Goal: Find specific page/section: Find specific page/section

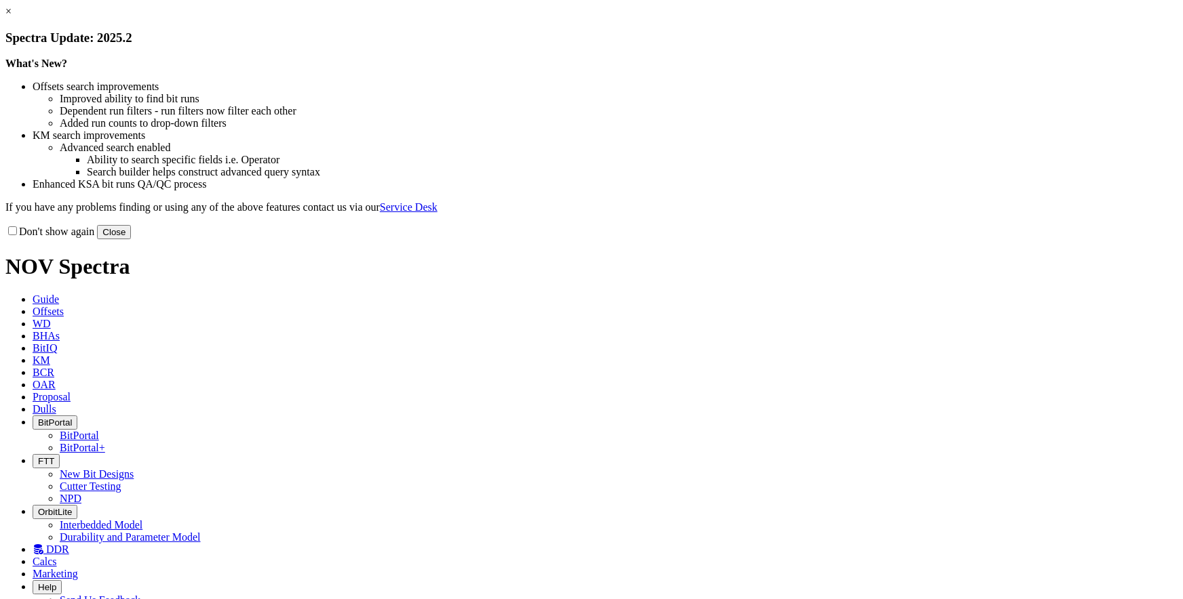
click at [131, 239] on button "Close" at bounding box center [114, 232] width 34 height 14
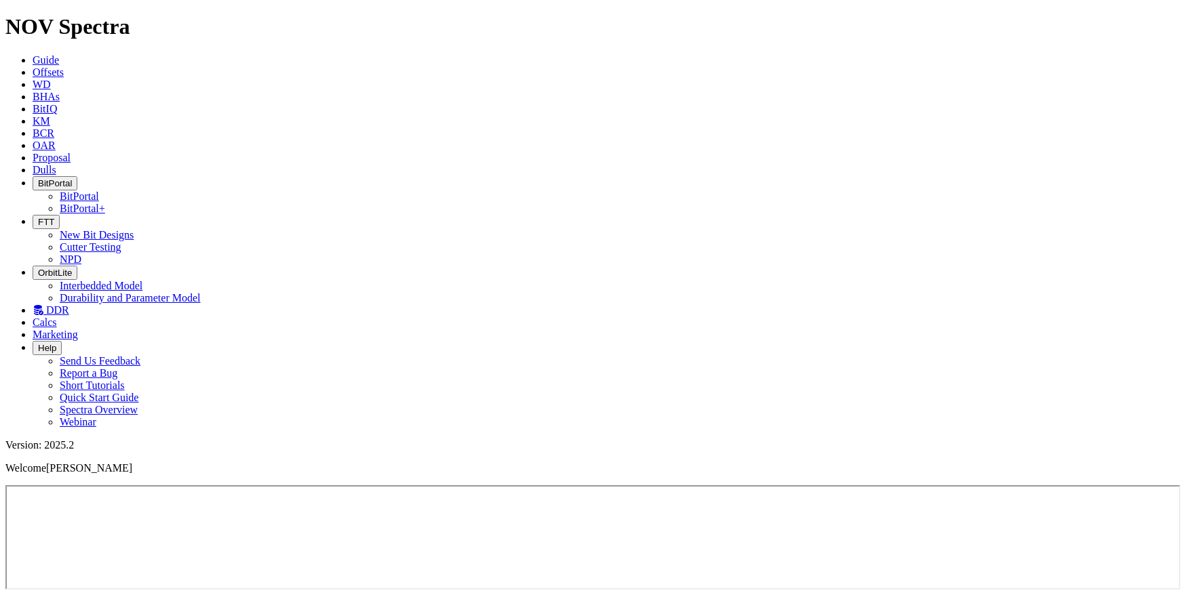
click at [64, 66] on span "Offsets" at bounding box center [48, 72] width 31 height 12
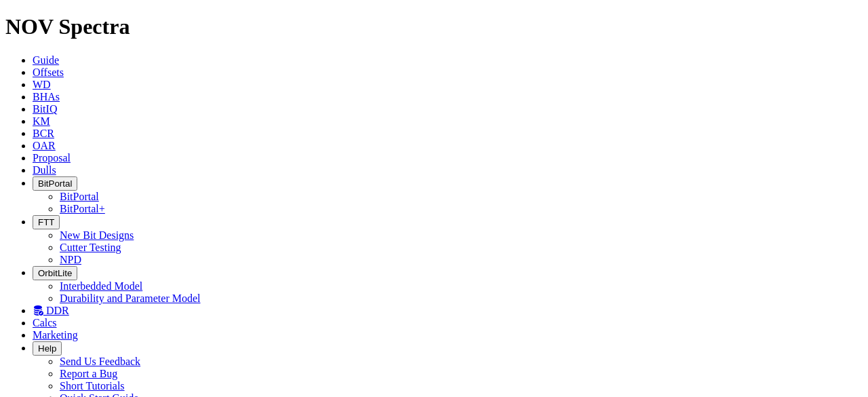
radio input "true"
radio input "false"
radio input "true"
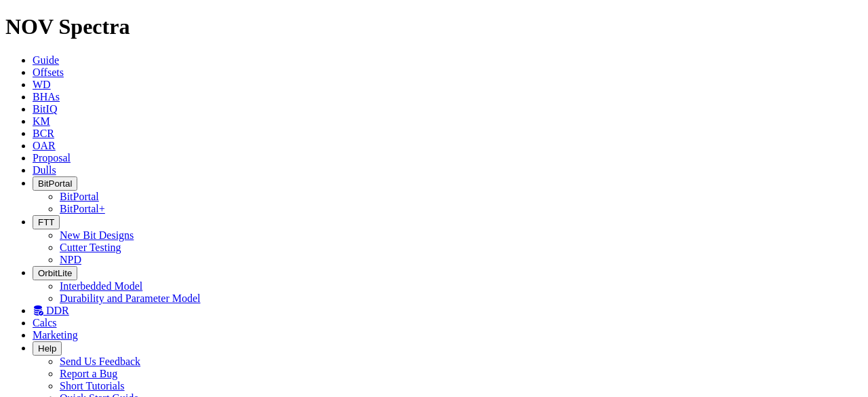
scroll to position [292, 0]
radio input "true"
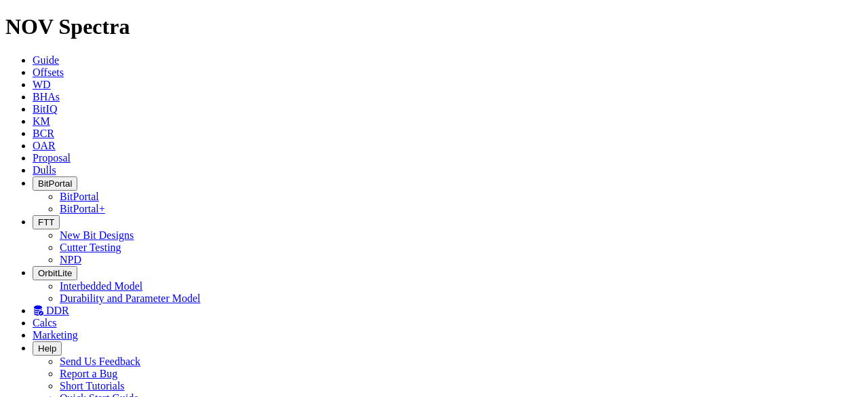
radio input "false"
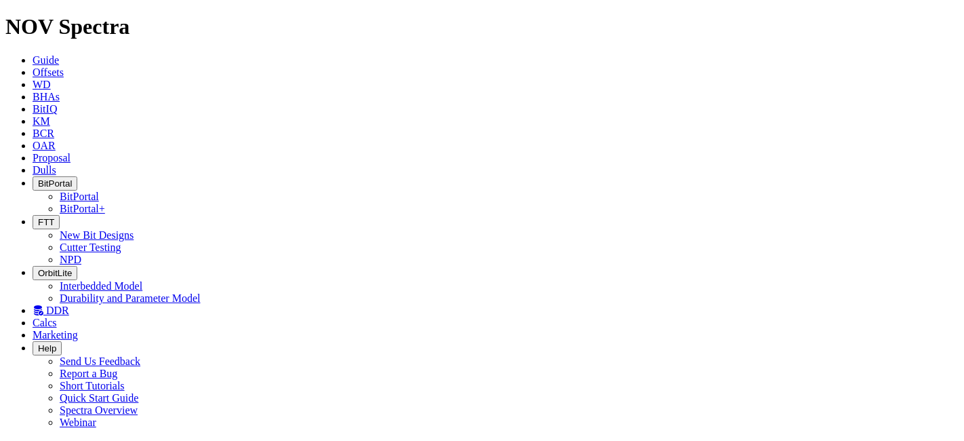
scroll to position [407, 0]
radio input "false"
radio input "true"
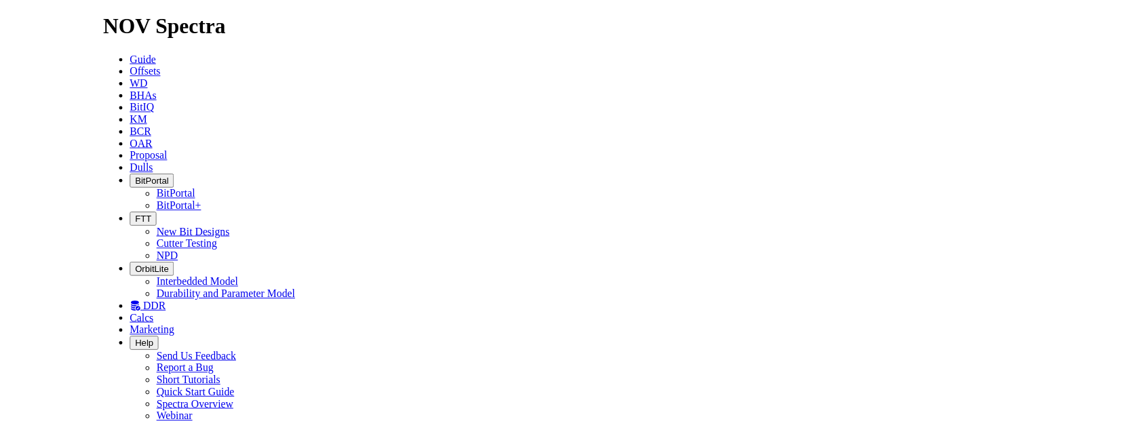
scroll to position [427, 0]
